Goal: Information Seeking & Learning: Learn about a topic

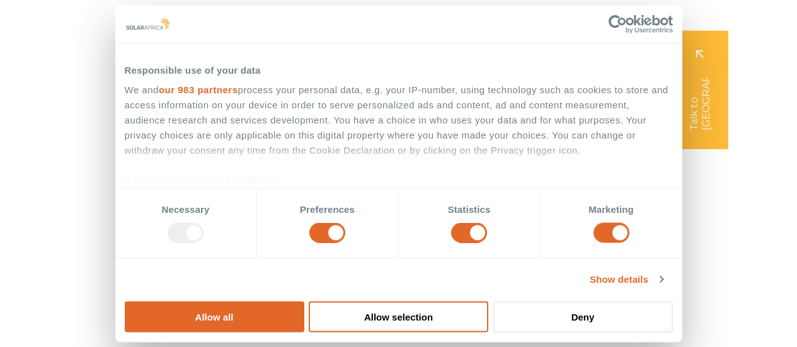
click at [304, 301] on button "Allow all" at bounding box center [215, 316] width 180 height 31
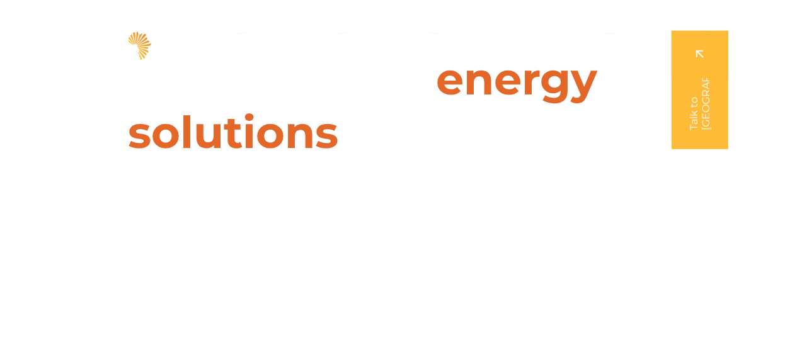
click at [620, 144] on h1 "Leaders in energy solutions for businesses" at bounding box center [398, 105] width 561 height 107
click at [246, 31] on button "Close Solutions Open Solutions" at bounding box center [241, 25] width 10 height 15
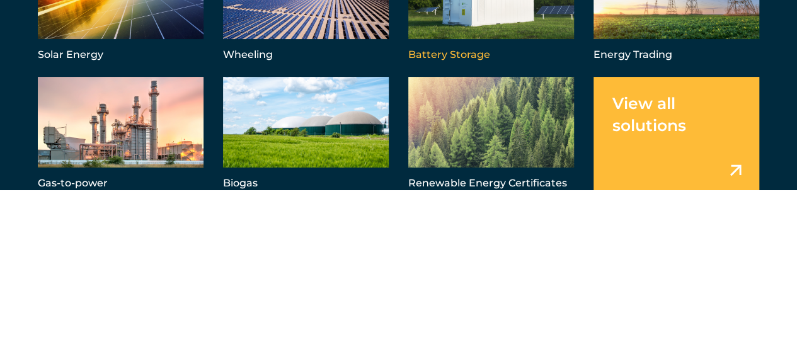
scroll to position [126, 0]
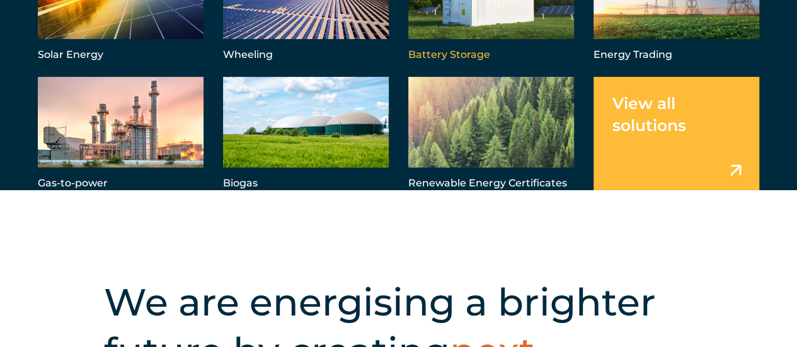
click at [508, 30] on link "Menu" at bounding box center [491, 6] width 166 height 115
